Goal: Task Accomplishment & Management: Manage account settings

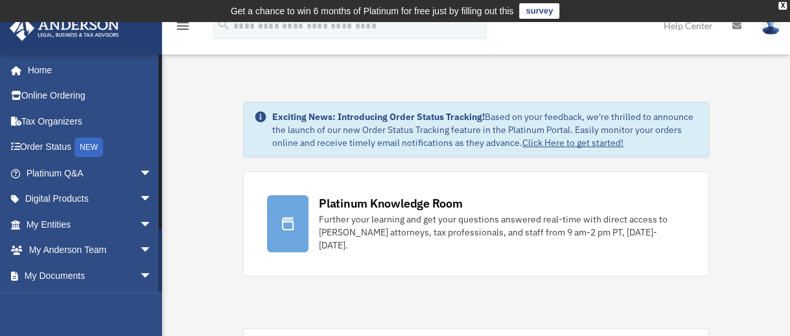
scroll to position [75, 0]
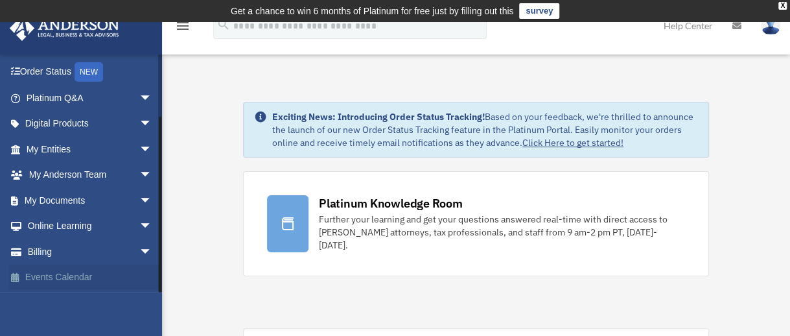
drag, startPoint x: 159, startPoint y: 248, endPoint x: 154, endPoint y: 281, distance: 32.9
click at [154, 281] on div "srobilotto135@gmail.com Sign Out srobilotto135@gmail.com Home Online Ordering T…" at bounding box center [81, 173] width 162 height 239
click at [105, 258] on link "Billing arrow_drop_down" at bounding box center [90, 252] width 163 height 26
click at [139, 252] on span "arrow_drop_down" at bounding box center [152, 252] width 26 height 27
drag, startPoint x: 158, startPoint y: 239, endPoint x: 158, endPoint y: 279, distance: 40.2
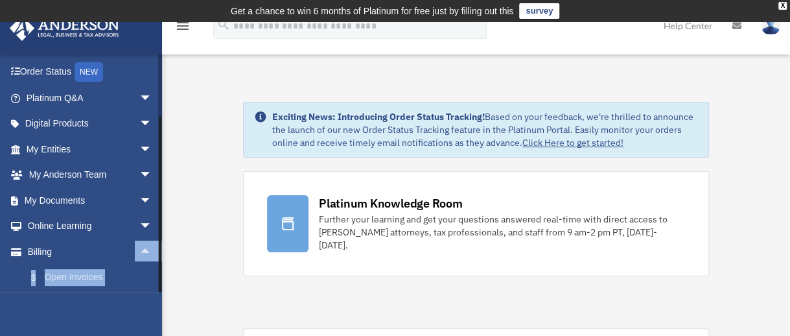
click at [158, 279] on div "srobilotto135@gmail.com Sign Out srobilotto135@gmail.com Home Online Ordering T…" at bounding box center [81, 173] width 162 height 239
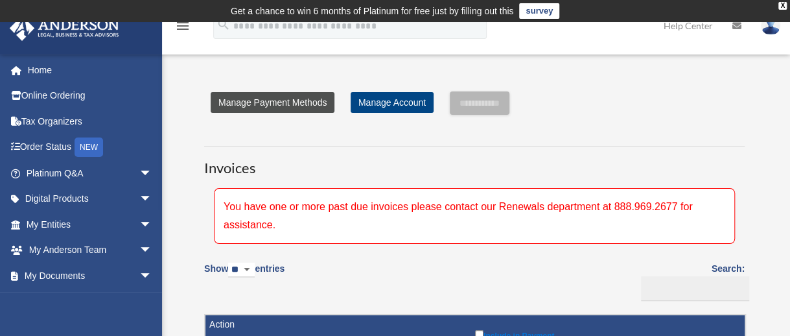
click at [293, 106] on link "Manage Payment Methods" at bounding box center [273, 102] width 124 height 21
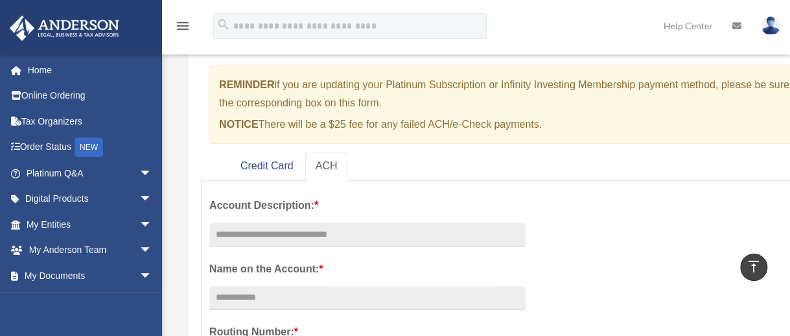
scroll to position [100, 0]
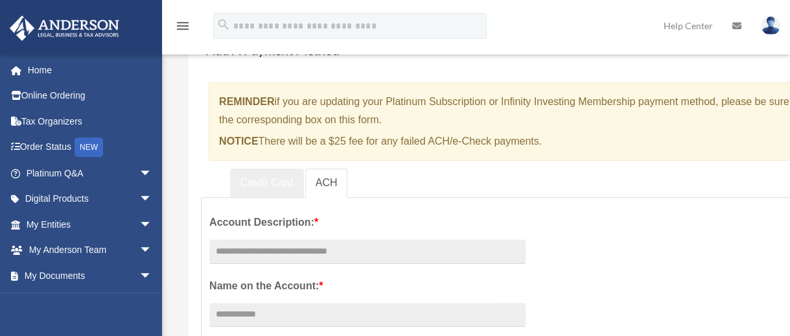
click at [259, 182] on link "Credit Card" at bounding box center [267, 183] width 74 height 29
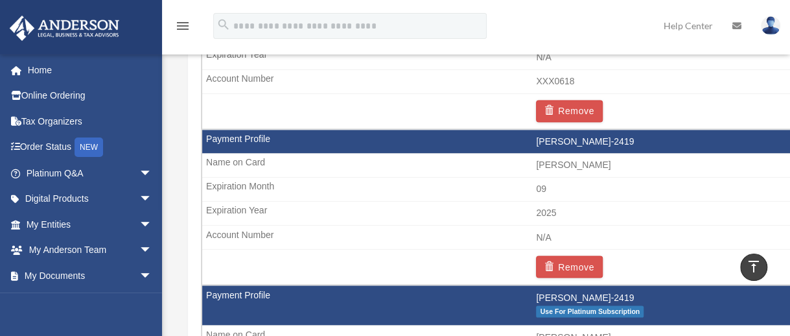
scroll to position [942, 0]
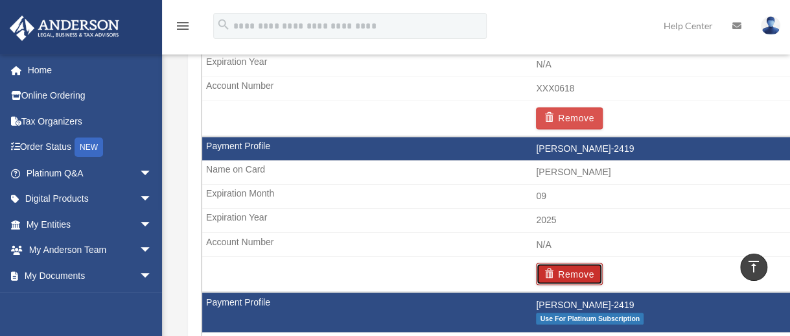
click at [589, 263] on button "Remove" at bounding box center [569, 274] width 67 height 22
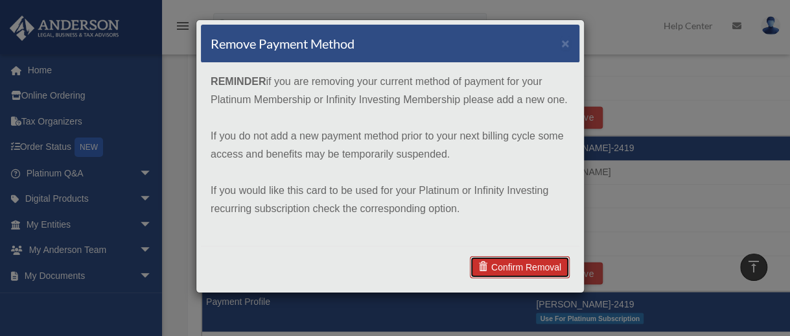
click at [532, 269] on link "Confirm Removal" at bounding box center [520, 267] width 100 height 22
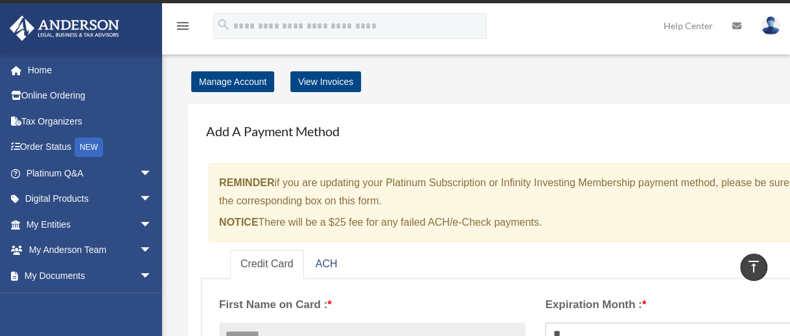
scroll to position [0, 0]
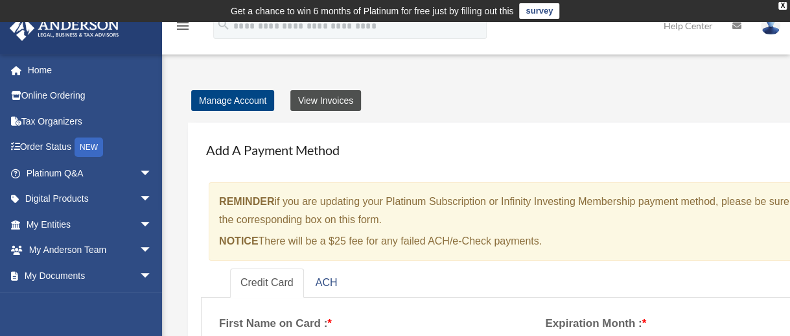
click at [341, 102] on link "View Invoices" at bounding box center [325, 100] width 71 height 21
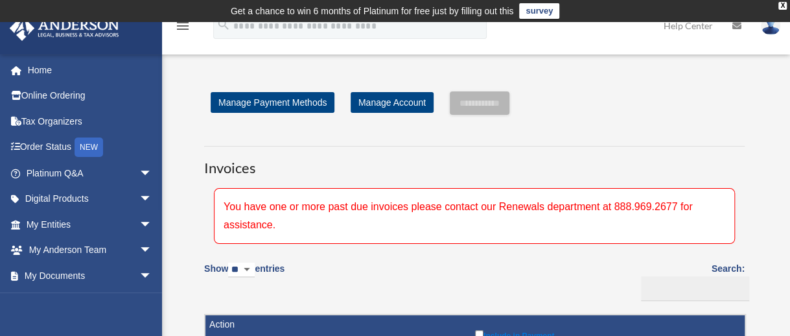
click at [771, 29] on img at bounding box center [770, 25] width 19 height 19
click at [767, 30] on img at bounding box center [770, 25] width 19 height 19
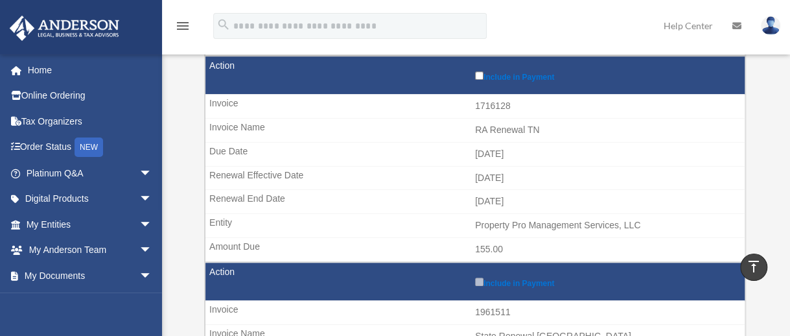
scroll to position [449, 0]
